Goal: Find specific page/section: Find specific page/section

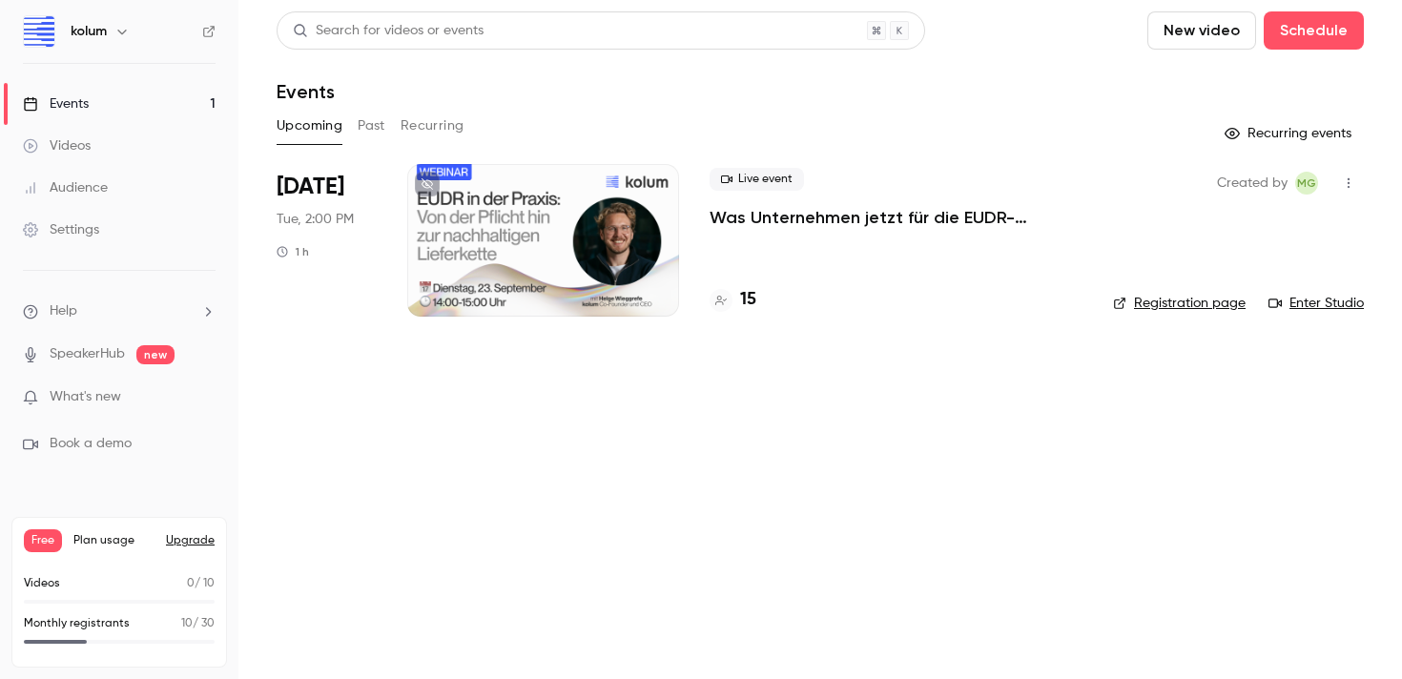
click at [735, 298] on div "15" at bounding box center [732, 300] width 47 height 26
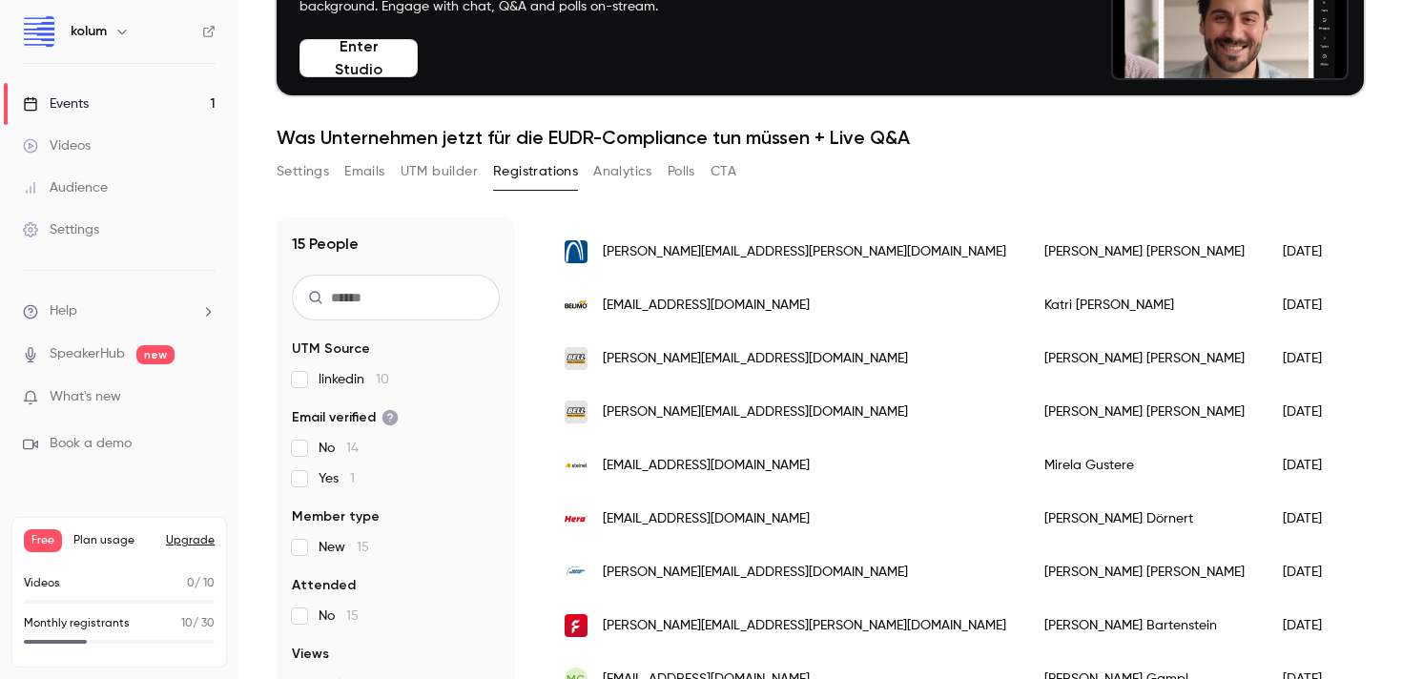
scroll to position [187, 0]
